Goal: Information Seeking & Learning: Learn about a topic

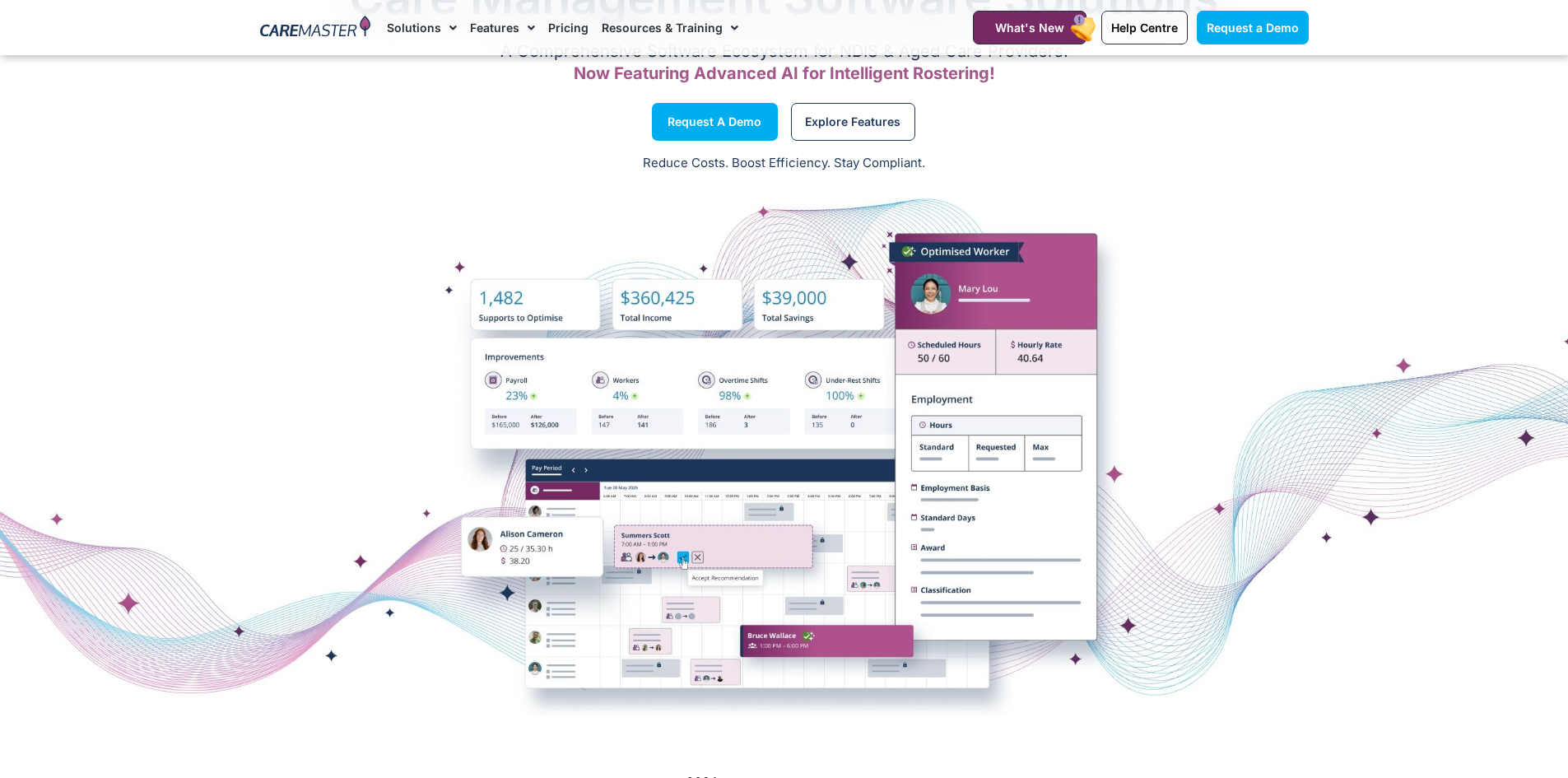
scroll to position [203, 0]
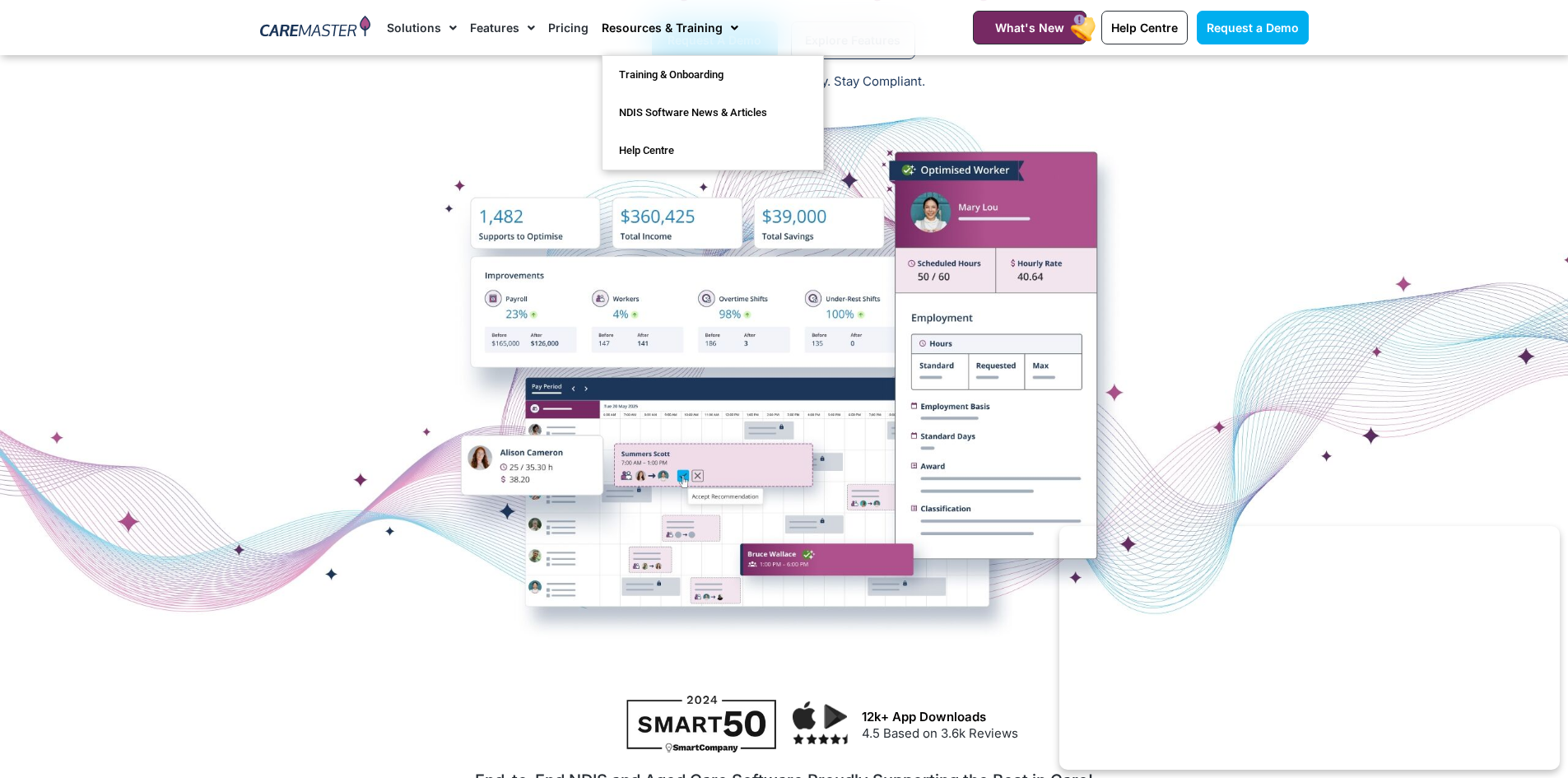
click at [652, 27] on link "Resources & Training" at bounding box center [670, 28] width 137 height 55
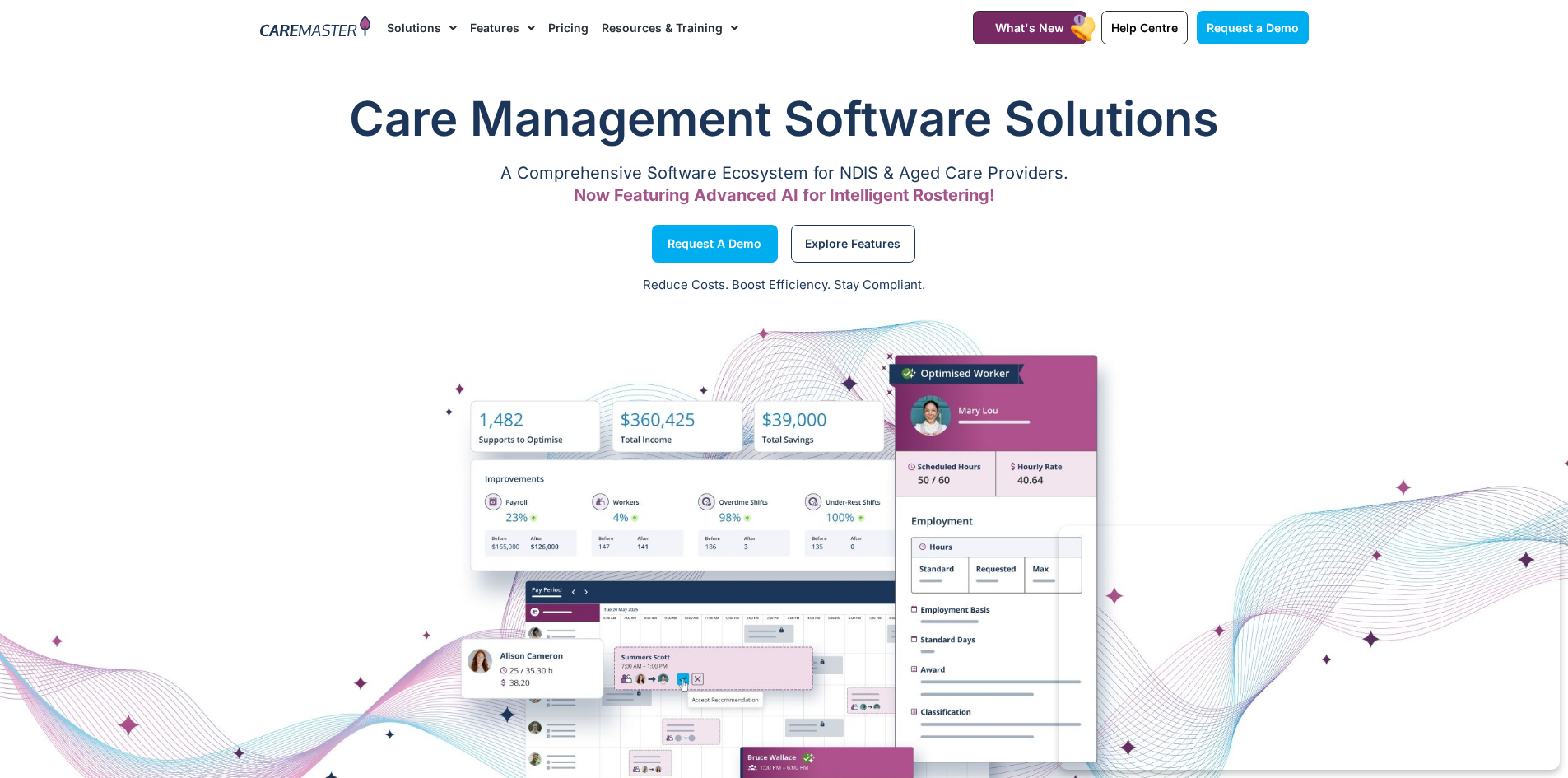
click at [513, 30] on link "Features" at bounding box center [502, 28] width 65 height 55
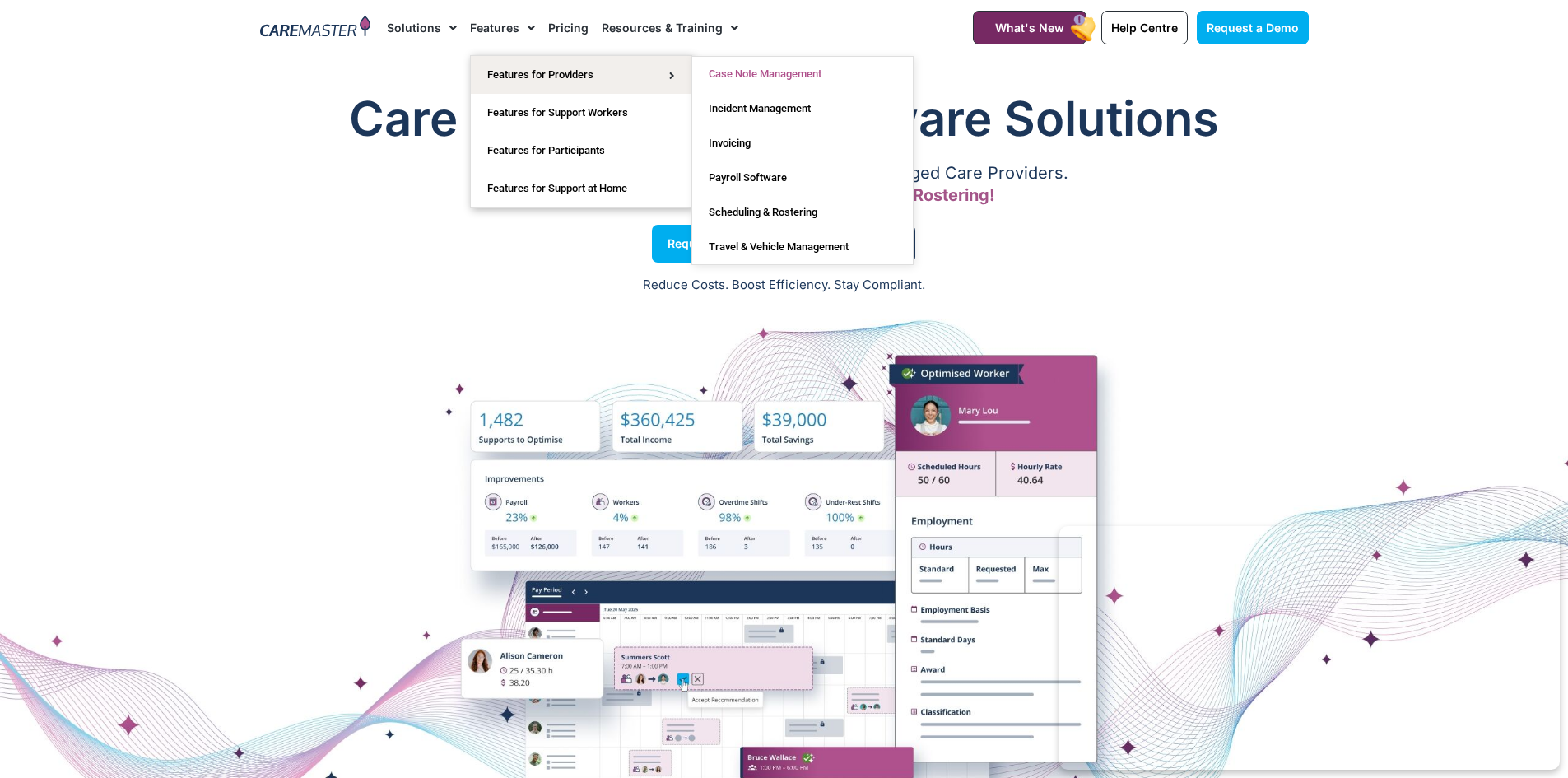
click at [810, 72] on link "Case Note Management" at bounding box center [802, 74] width 221 height 34
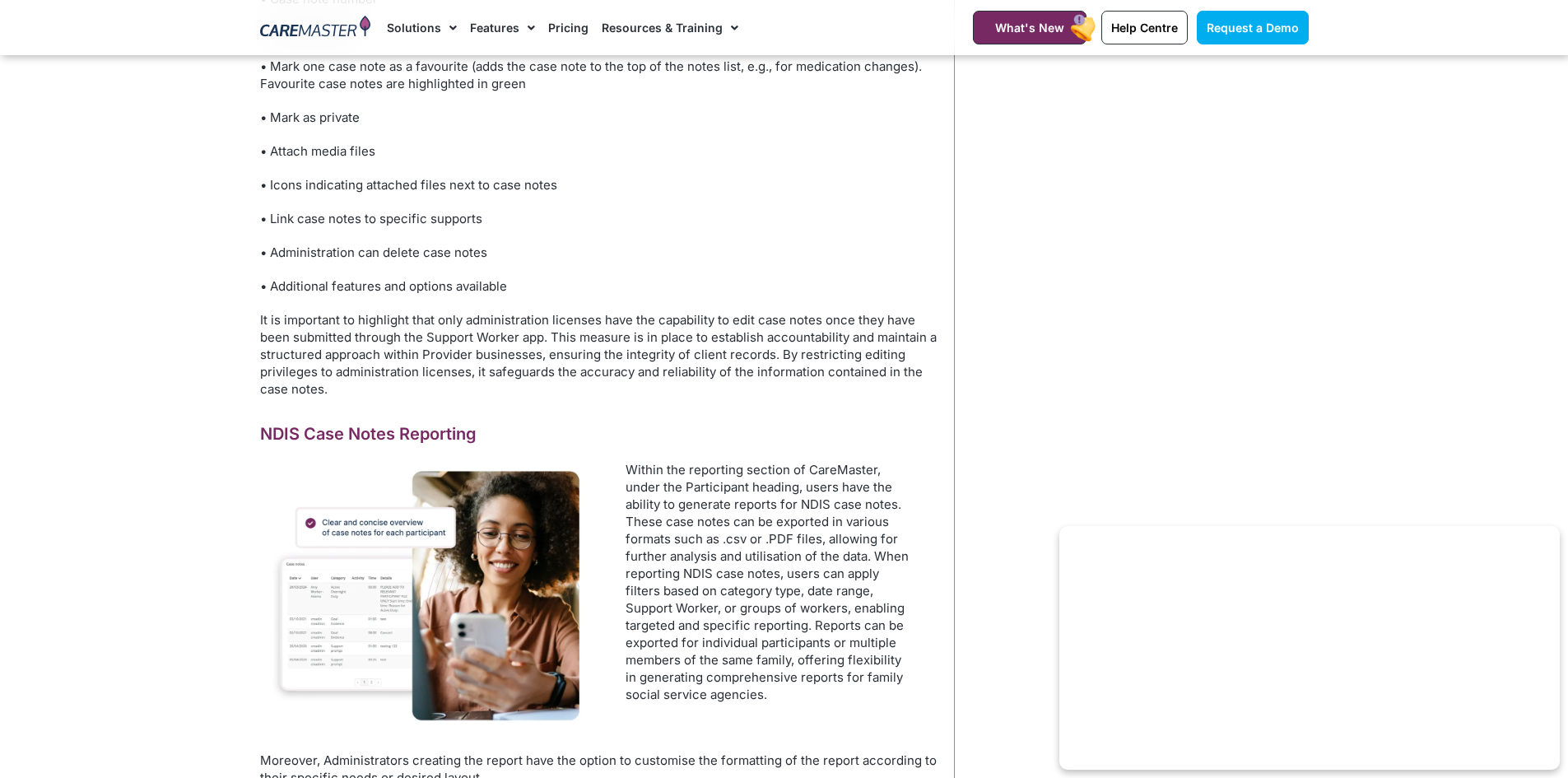
scroll to position [4626, 0]
